Goal: Register for event/course

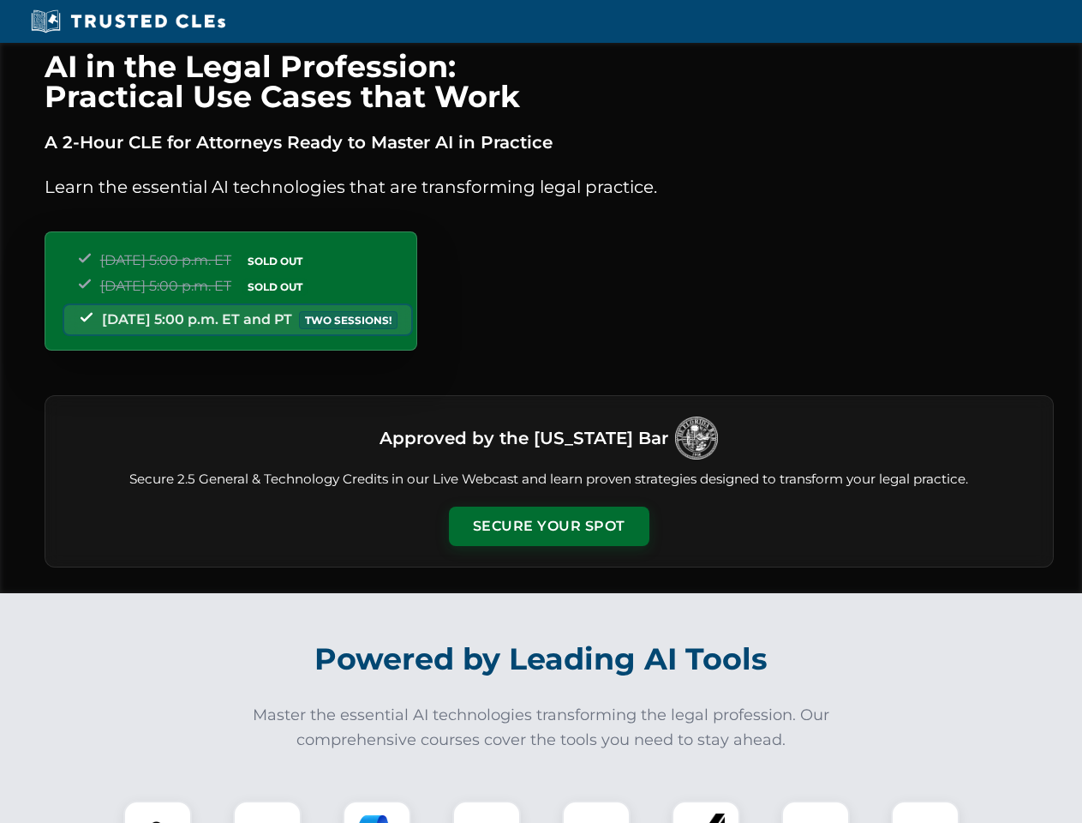
click at [548, 526] on button "Secure Your Spot" at bounding box center [549, 525] width 201 height 39
click at [158, 812] on img at bounding box center [158, 835] width 50 height 50
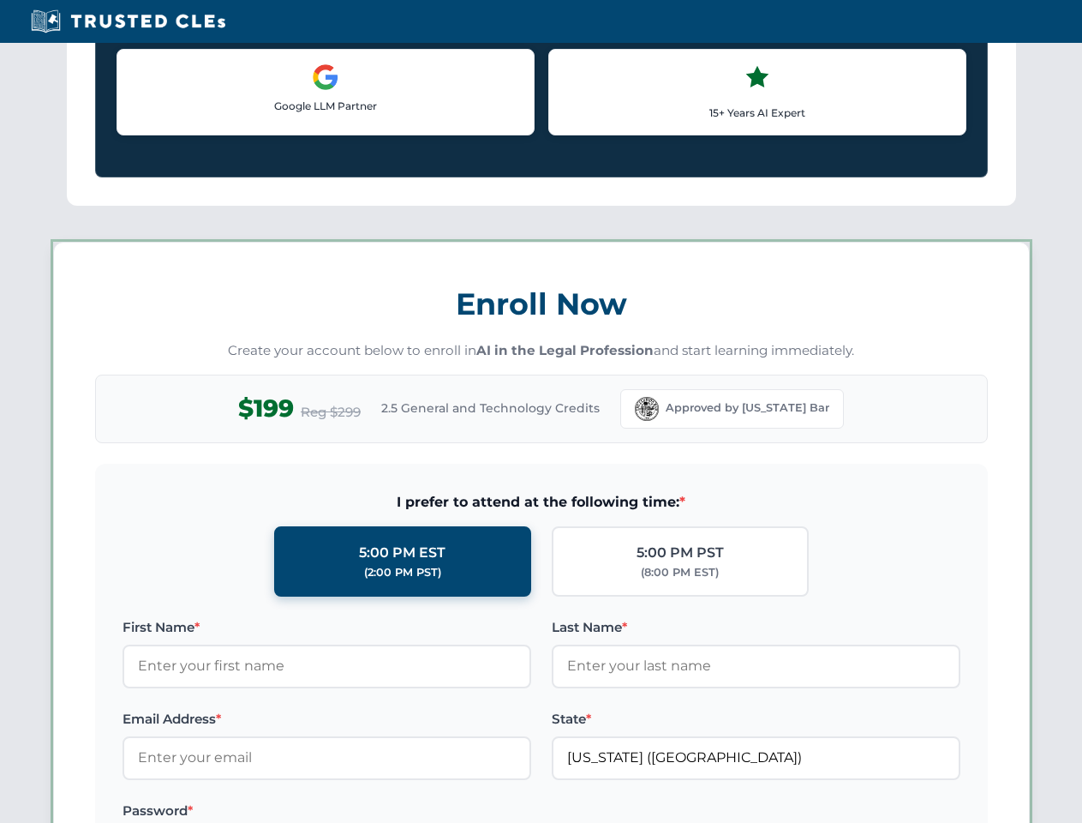
click at [377, 812] on label "Password *" at bounding box center [327, 810] width 409 height 21
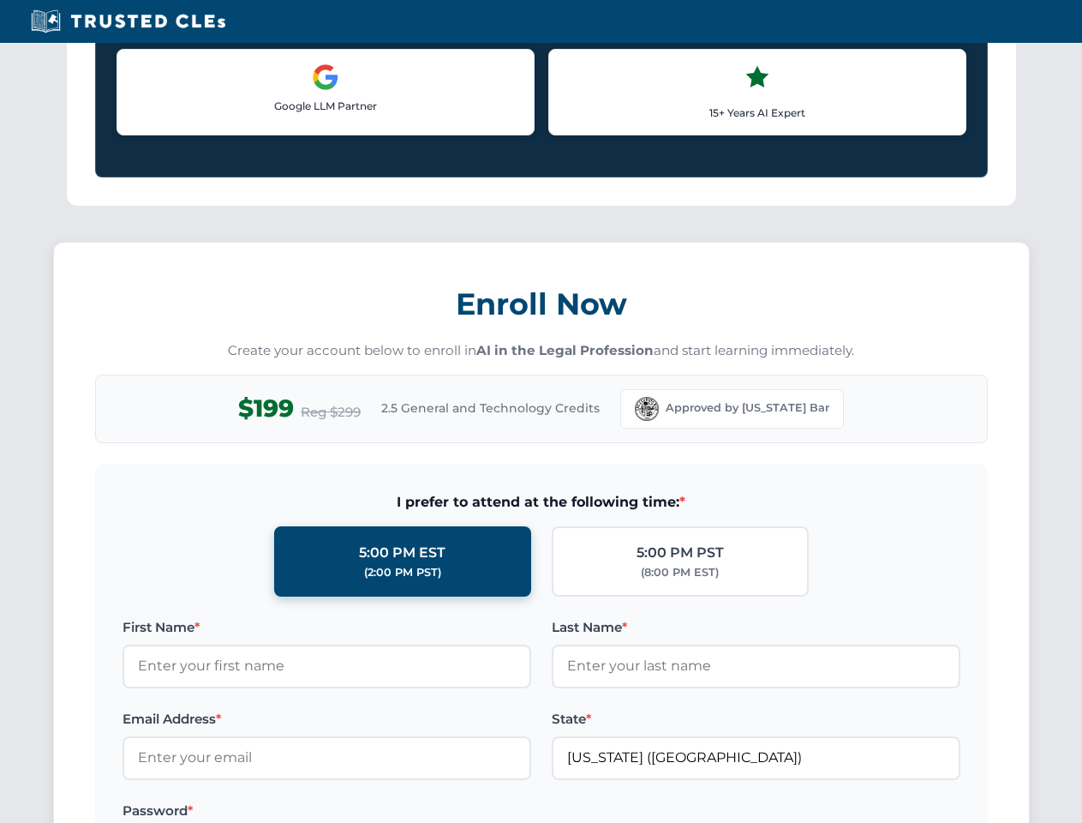
scroll to position [1682, 0]
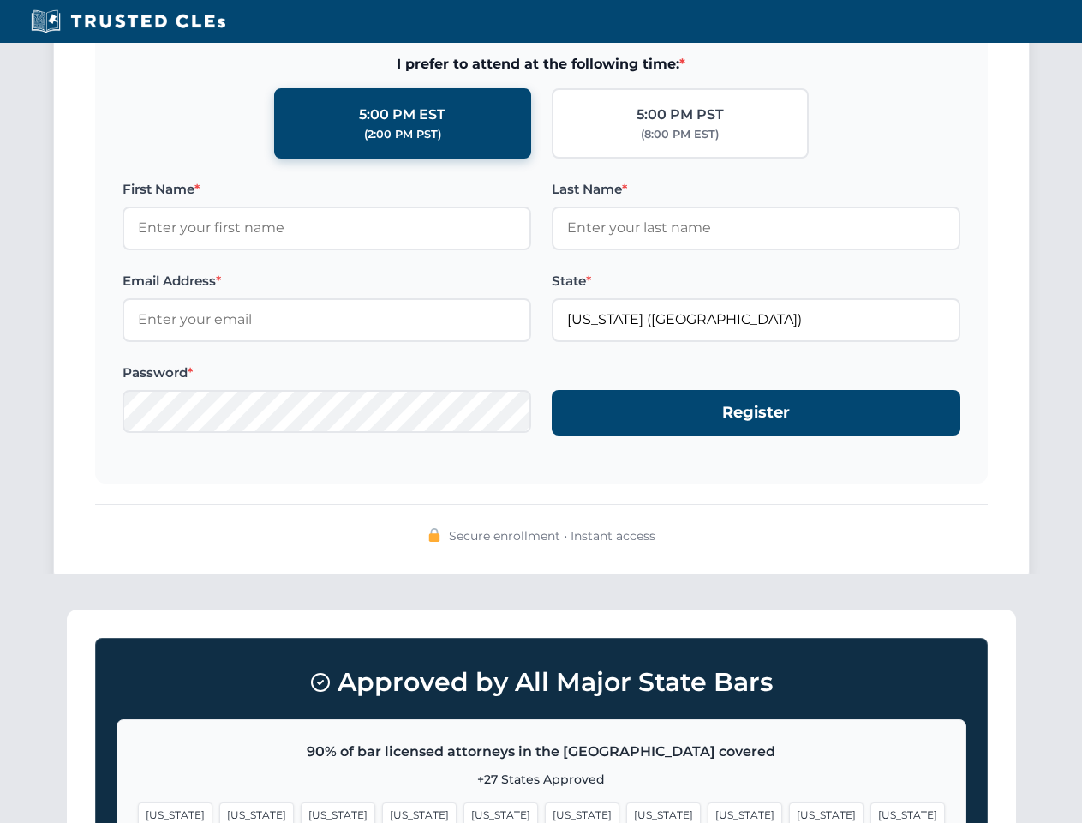
click at [789, 812] on span "[US_STATE]" at bounding box center [826, 814] width 75 height 25
